Goal: Check status: Check status

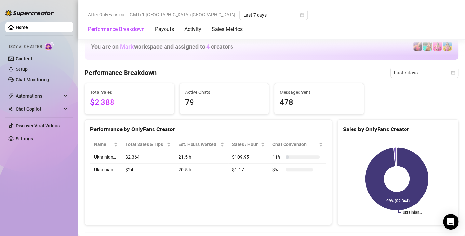
scroll to position [324, 0]
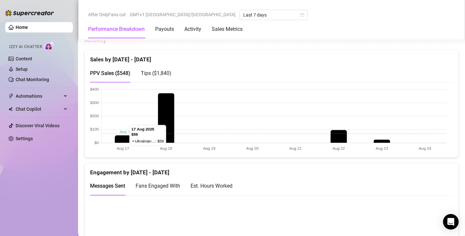
click at [155, 76] on div "Tips ( $1,840 )" at bounding box center [156, 73] width 31 height 19
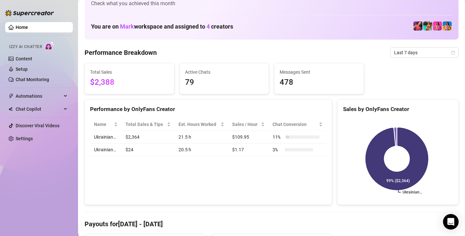
scroll to position [0, 0]
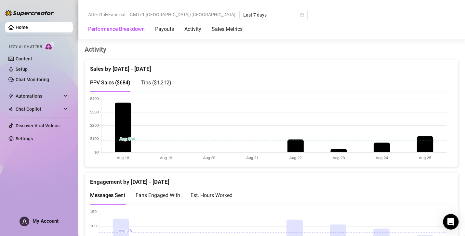
scroll to position [311, 0]
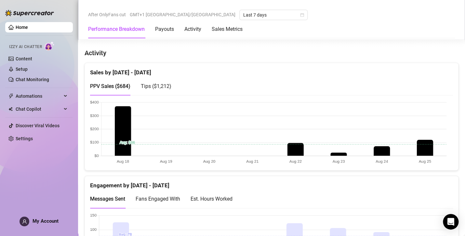
click at [159, 86] on span "Tips ( $1,212 )" at bounding box center [156, 86] width 31 height 6
click at [121, 88] on span "PPV Sales ( $684 )" at bounding box center [110, 86] width 40 height 6
click at [159, 89] on div "Tips ( $1,212 )" at bounding box center [156, 86] width 31 height 19
click at [123, 90] on div "PPV Sales ( $684 )" at bounding box center [110, 86] width 40 height 19
click at [169, 84] on span "Tips ( $1,212 )" at bounding box center [156, 86] width 31 height 6
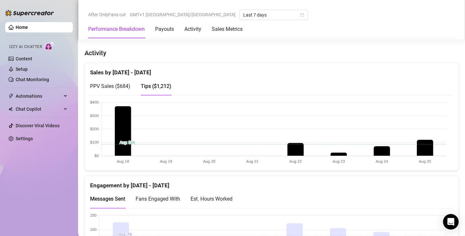
click at [120, 83] on span "PPV Sales ( $684 )" at bounding box center [110, 86] width 40 height 6
